Goal: Task Accomplishment & Management: Use online tool/utility

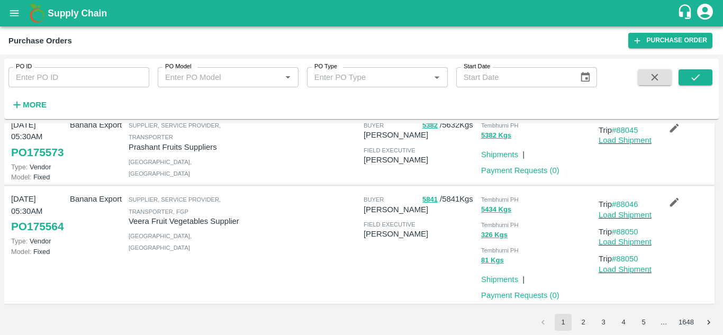
scroll to position [901, 0]
click at [583, 322] on button "2" at bounding box center [583, 322] width 17 height 17
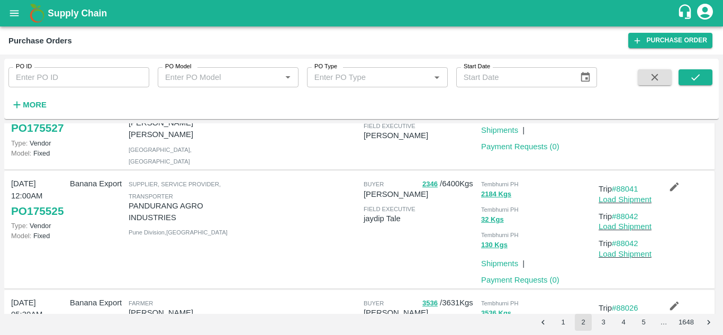
scroll to position [255, 0]
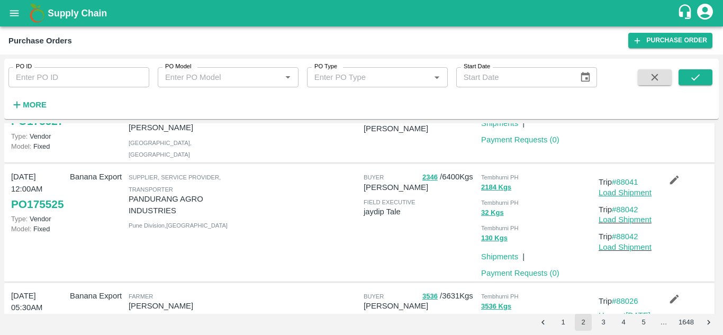
click at [626, 197] on link "Load Shipment" at bounding box center [624, 192] width 53 height 8
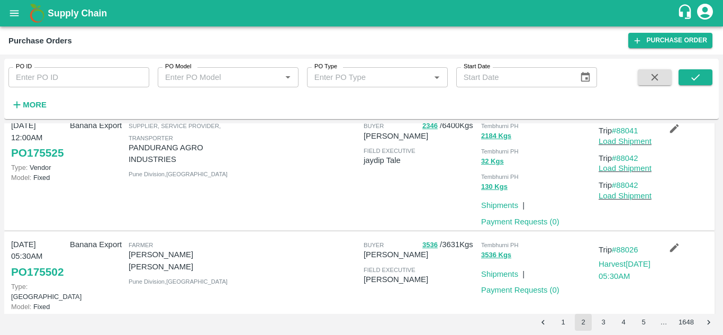
scroll to position [307, 0]
click at [614, 172] on link "Load Shipment" at bounding box center [624, 168] width 53 height 8
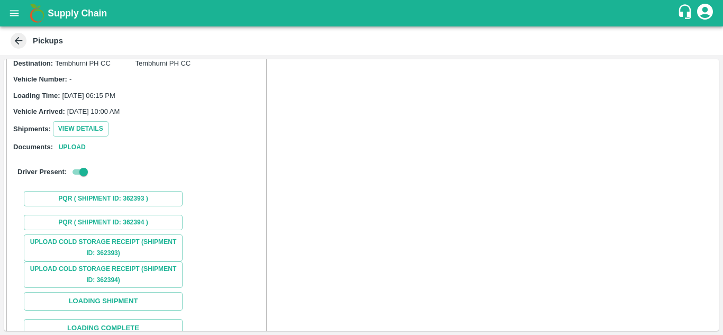
scroll to position [132, 0]
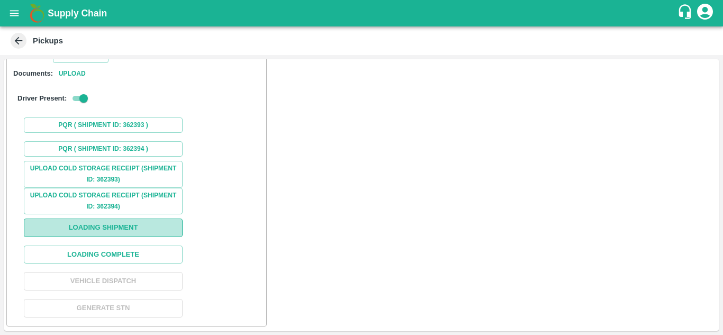
click at [115, 226] on button "Loading Shipment" at bounding box center [103, 228] width 159 height 19
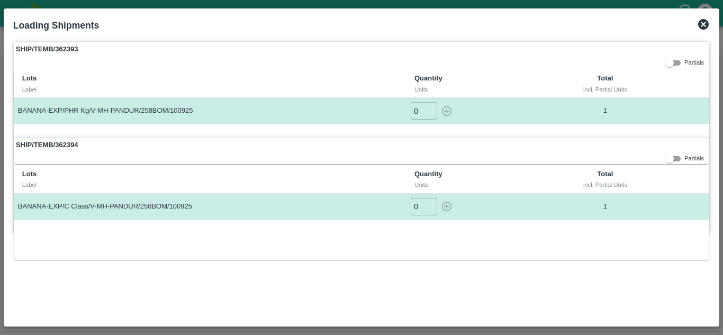
click at [422, 107] on input "0" at bounding box center [424, 110] width 26 height 17
click at [416, 116] on input "number" at bounding box center [424, 110] width 26 height 17
type input "1"
click at [438, 102] on button "button" at bounding box center [446, 110] width 17 height 17
click at [446, 111] on icon "button" at bounding box center [447, 111] width 10 height 10
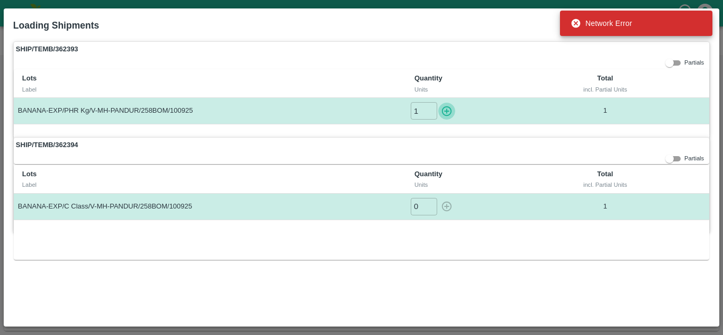
click at [446, 111] on icon "button" at bounding box center [447, 111] width 10 height 10
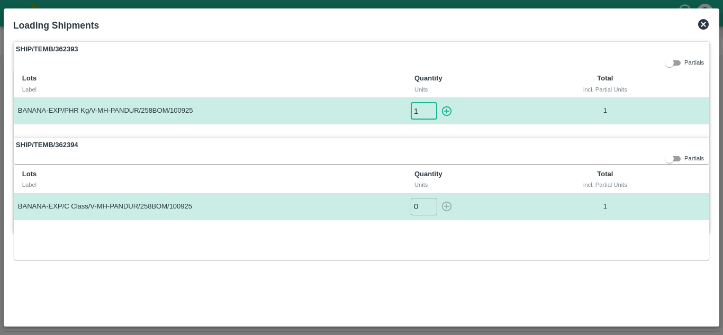
click at [424, 112] on input "1" at bounding box center [424, 110] width 26 height 17
type input "1"
click at [438, 102] on button "button" at bounding box center [446, 110] width 17 height 17
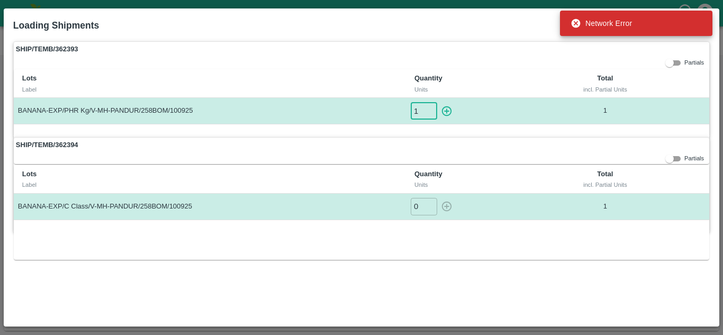
click at [419, 114] on input "1" at bounding box center [424, 110] width 26 height 17
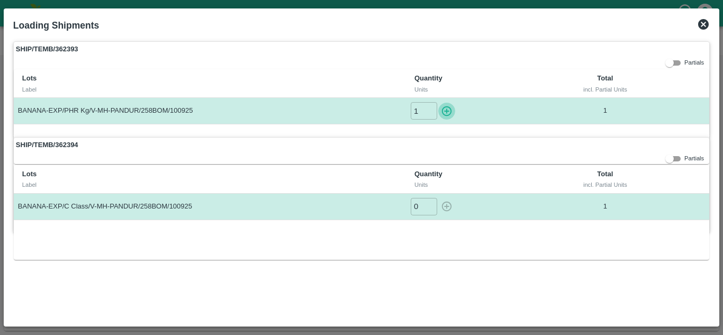
click at [438, 102] on button "button" at bounding box center [446, 110] width 17 height 17
click at [448, 113] on icon "button" at bounding box center [447, 111] width 12 height 12
click at [416, 112] on input "0" at bounding box center [424, 110] width 26 height 17
click at [438, 102] on button "button" at bounding box center [446, 110] width 17 height 17
type input "0"
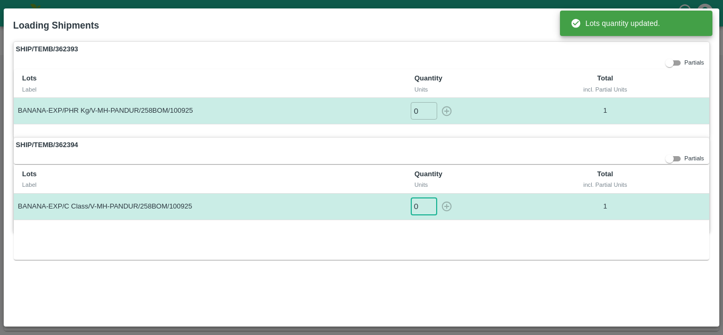
click at [418, 207] on input "0" at bounding box center [424, 206] width 26 height 17
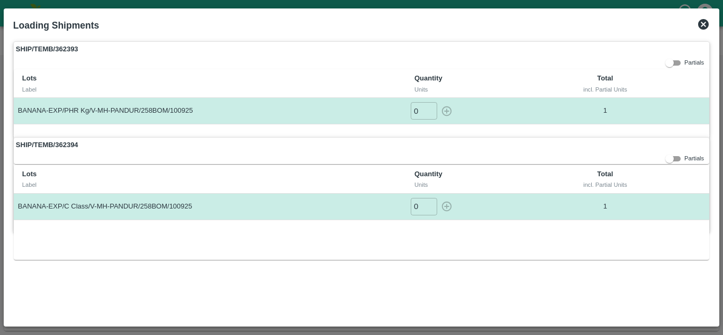
click at [483, 241] on div "Lots Label Quantity Units Total incl. Partial Units BANANA-EXP/C Class/V-MH-PAN…" at bounding box center [361, 212] width 695 height 95
click at [704, 26] on icon at bounding box center [703, 24] width 11 height 11
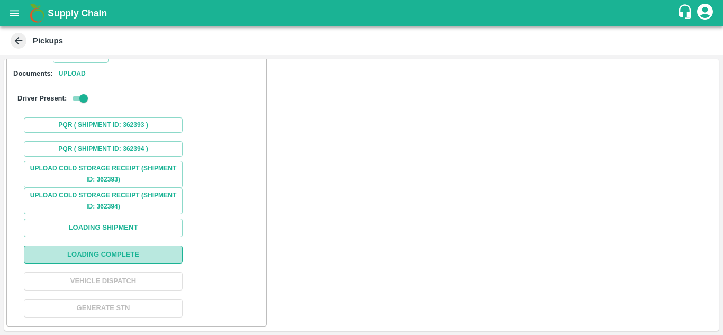
click at [111, 256] on button "Loading Complete" at bounding box center [103, 255] width 159 height 19
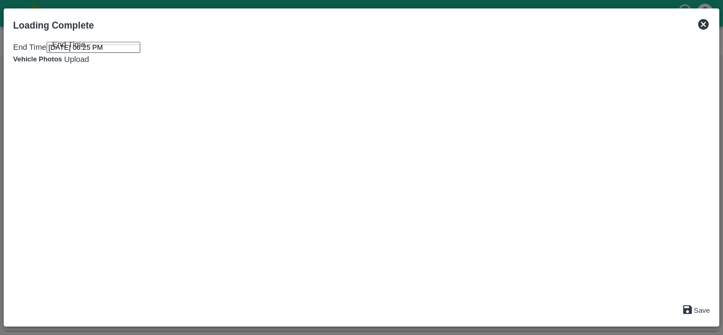
click at [90, 53] on input "12/09/2025 06:25 PM" at bounding box center [94, 47] width 94 height 11
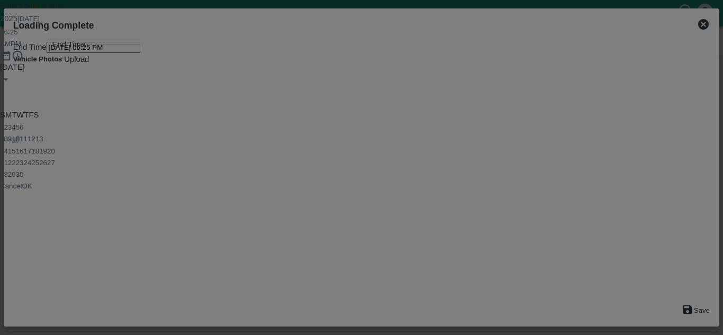
click at [20, 143] on button "10" at bounding box center [16, 139] width 8 height 8
click at [387, 61] on div at bounding box center [361, 61] width 723 height 0
click at [362, 61] on div at bounding box center [361, 61] width 723 height 0
click at [21, 48] on span "PM" at bounding box center [16, 44] width 11 height 8
click at [32, 153] on button "OK" at bounding box center [27, 150] width 10 height 8
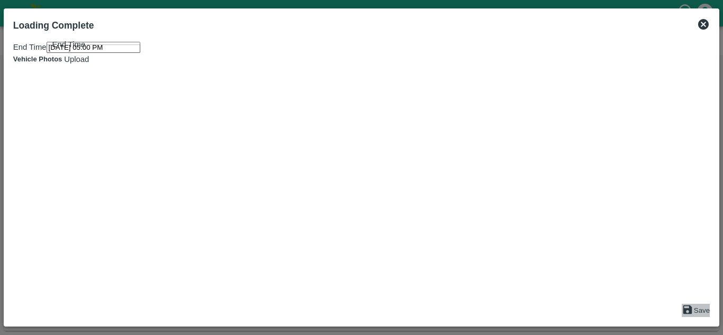
click at [693, 308] on button "Save" at bounding box center [696, 310] width 28 height 13
type input "12/09/2025 06:26 PM"
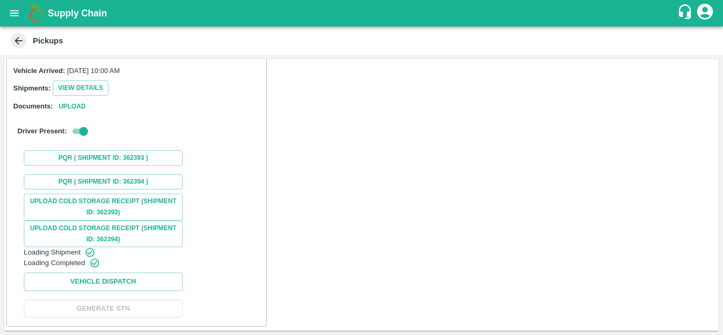
scroll to position [0, 0]
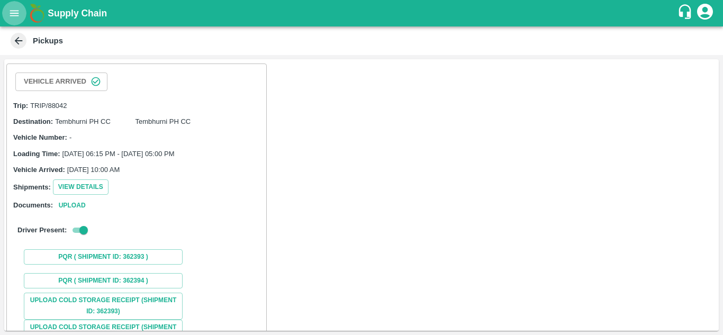
click at [11, 13] on icon "open drawer" at bounding box center [14, 13] width 12 height 12
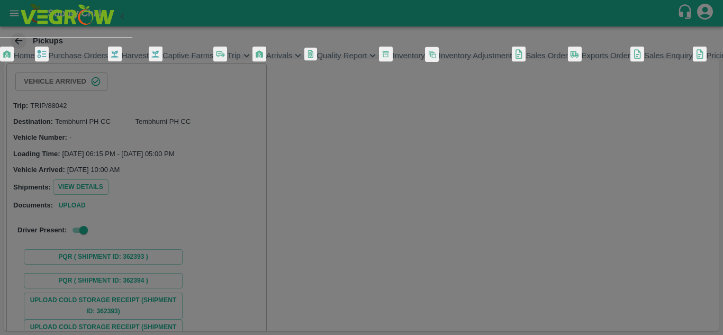
click at [81, 60] on span "Purchase Orders" at bounding box center [78, 55] width 59 height 8
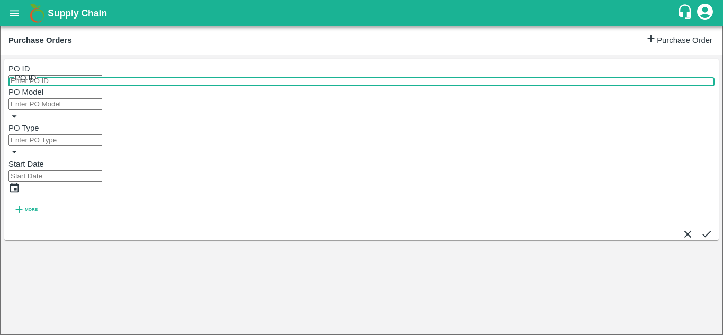
click at [81, 84] on input "PO ID" at bounding box center [55, 80] width 94 height 11
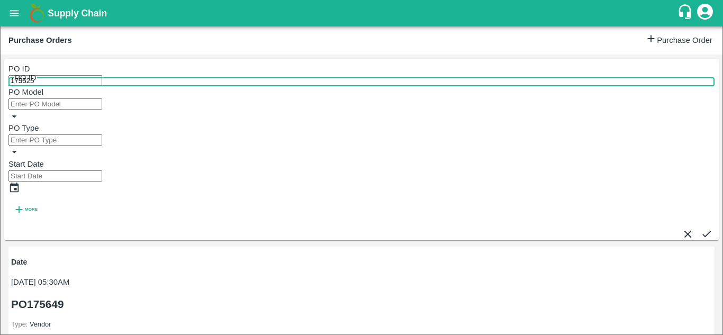
type input "175525"
click at [701, 228] on icon "submit" at bounding box center [707, 234] width 12 height 12
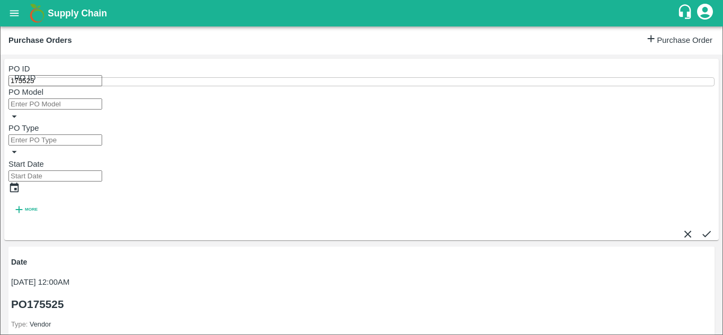
click at [701, 228] on icon "submit" at bounding box center [707, 234] width 12 height 12
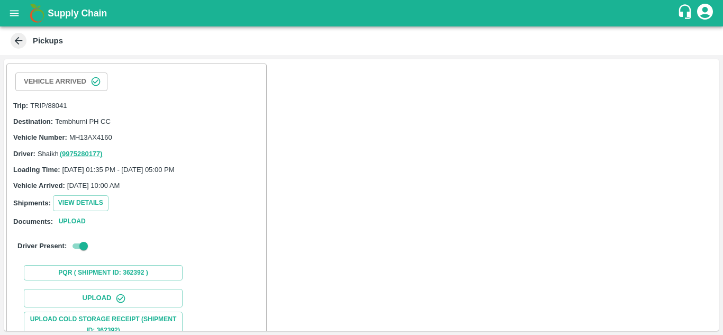
scroll to position [163, 0]
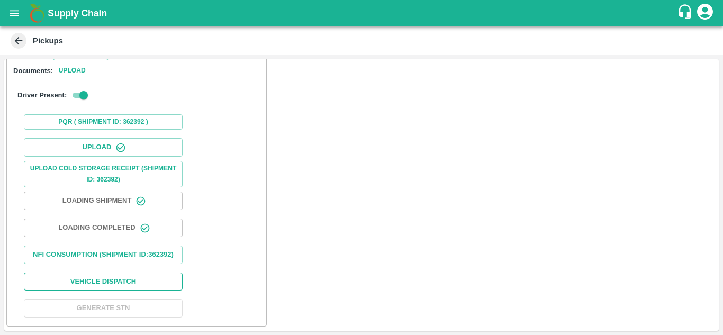
click at [104, 284] on button "Vehicle Dispatch" at bounding box center [103, 282] width 159 height 19
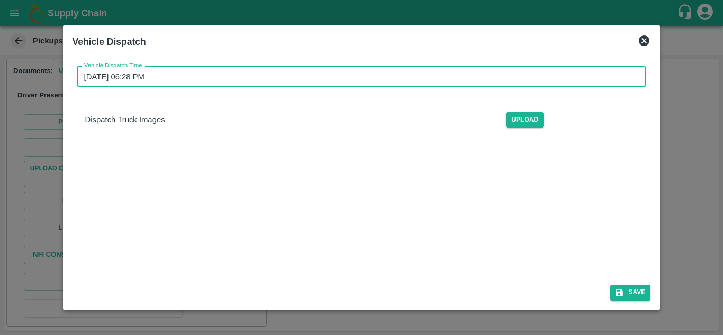
click at [143, 72] on input "12/09/2025 06:28 PM" at bounding box center [358, 76] width 563 height 20
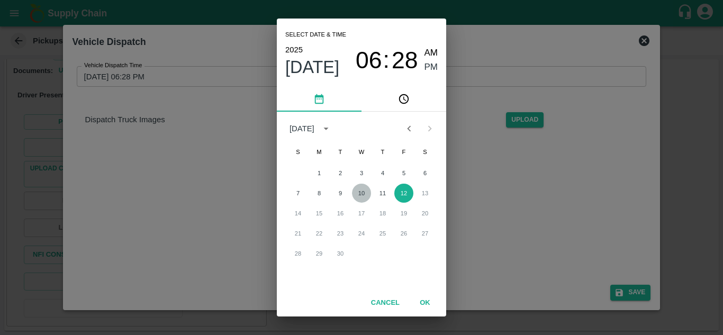
click at [362, 198] on button "10" at bounding box center [361, 193] width 19 height 19
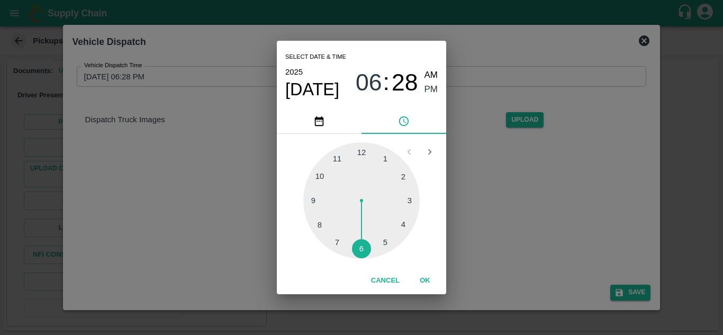
click at [385, 243] on div at bounding box center [361, 200] width 116 height 116
click at [406, 177] on div at bounding box center [361, 200] width 116 height 116
type input "10/09/2025 05:10 PM"
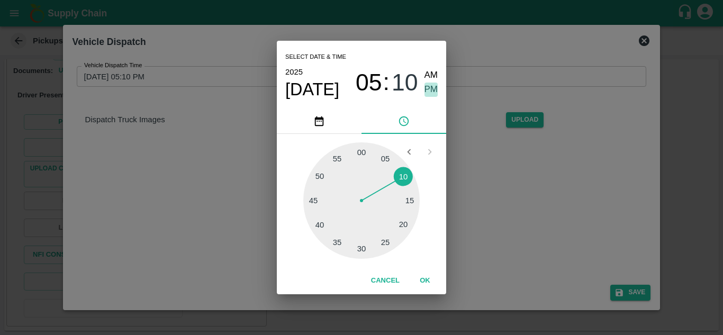
click at [432, 87] on span "PM" at bounding box center [431, 90] width 14 height 14
click at [424, 282] on button "OK" at bounding box center [425, 280] width 34 height 19
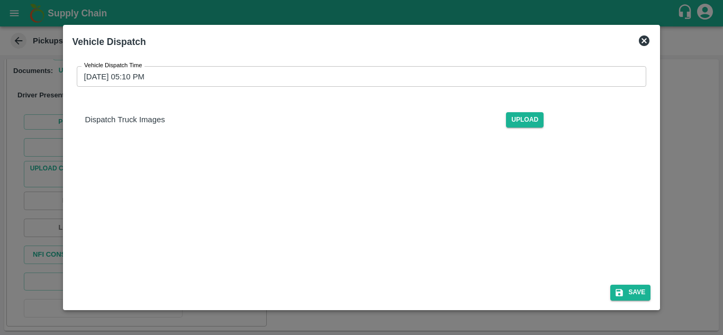
click at [264, 180] on div "Vehicle Dispatch Time 10/09/2025 05:10 PM Vehicle Dispatch Time Dispatch Truck …" at bounding box center [361, 192] width 578 height 268
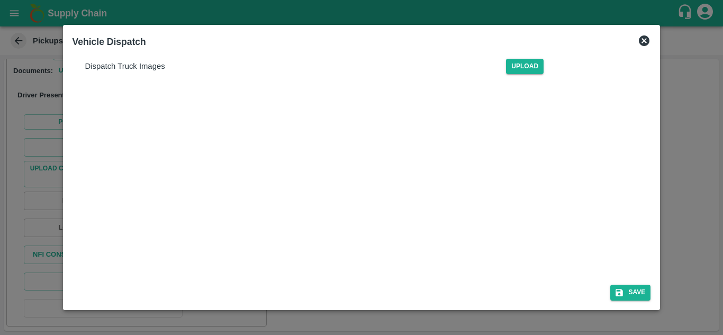
scroll to position [0, 0]
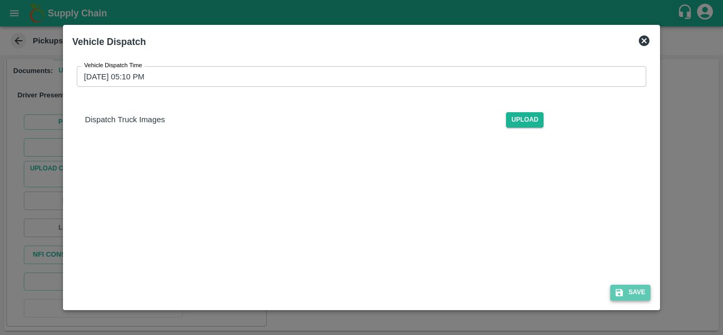
click at [632, 297] on button "Save" at bounding box center [630, 292] width 40 height 15
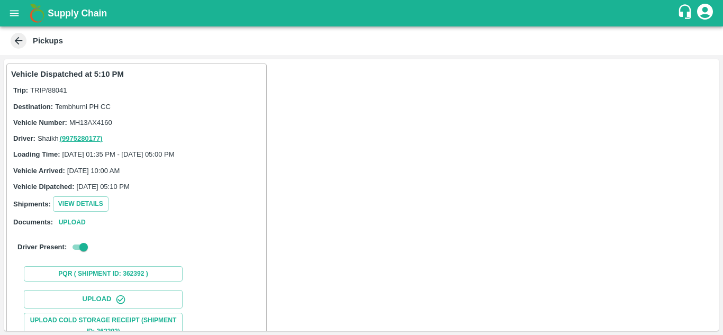
scroll to position [164, 0]
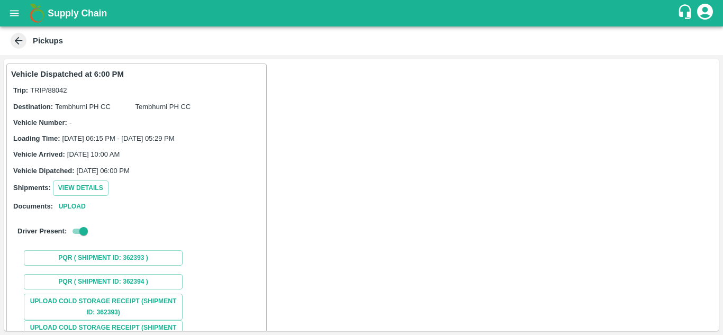
scroll to position [133, 0]
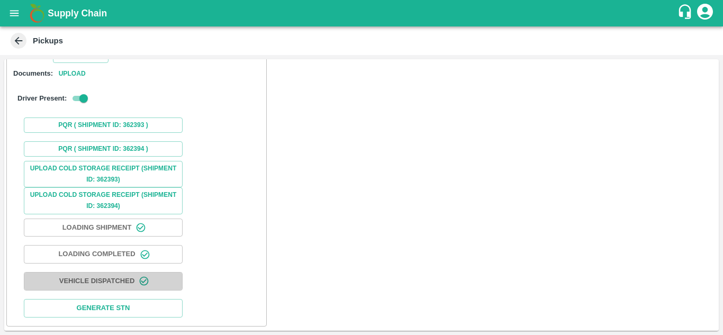
click at [116, 279] on button "Vehicle Dispatched" at bounding box center [103, 281] width 159 height 19
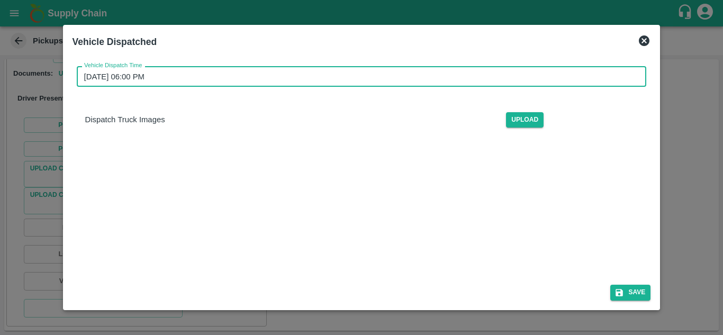
click at [154, 78] on input "10/09/2025 06:00 PM" at bounding box center [358, 76] width 563 height 20
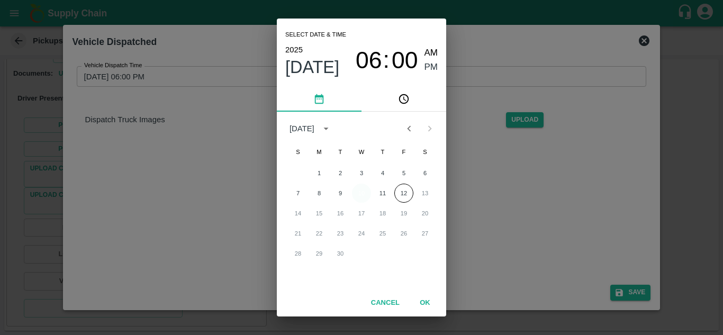
click at [358, 197] on button "10" at bounding box center [361, 193] width 19 height 19
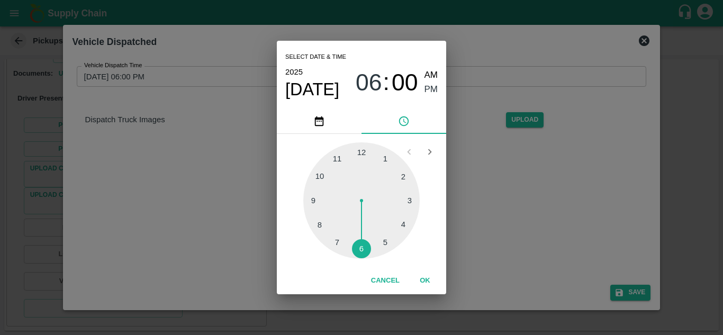
click at [385, 244] on div at bounding box center [361, 200] width 116 height 116
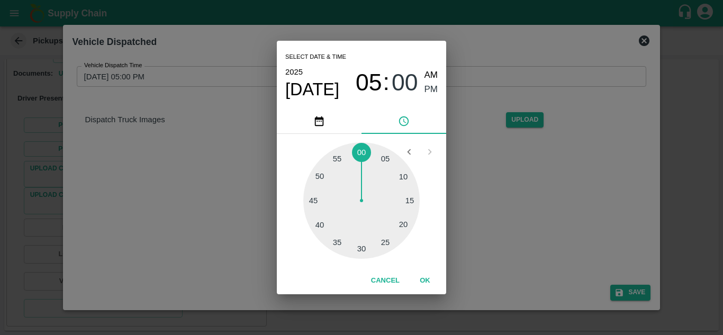
click at [402, 177] on div at bounding box center [361, 200] width 116 height 116
type input "10/09/2025 05:10 PM"
click at [431, 87] on span "PM" at bounding box center [431, 90] width 14 height 14
click at [428, 280] on button "OK" at bounding box center [425, 280] width 34 height 19
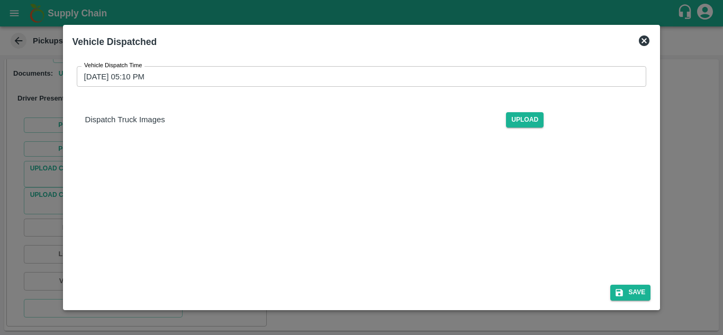
click at [578, 206] on div "Vehicle Dispatch Time 10/09/2025 05:10 PM Vehicle Dispatch Time Dispatch Truck …" at bounding box center [361, 192] width 578 height 268
click at [638, 291] on button "Save" at bounding box center [630, 292] width 40 height 15
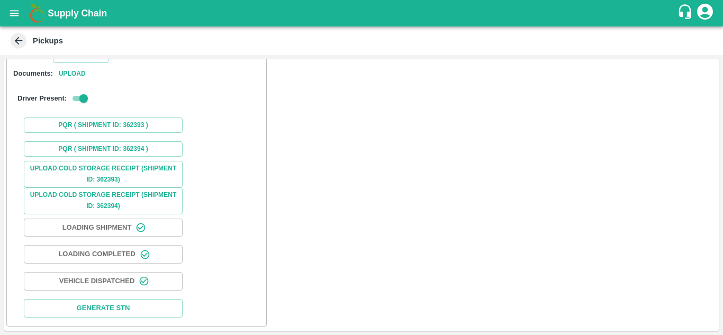
scroll to position [0, 0]
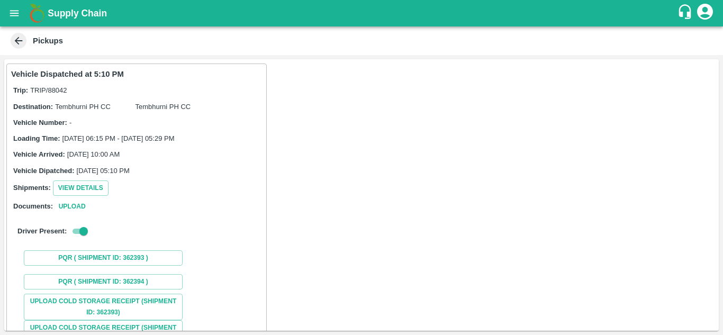
scroll to position [133, 0]
